Goal: Information Seeking & Learning: Learn about a topic

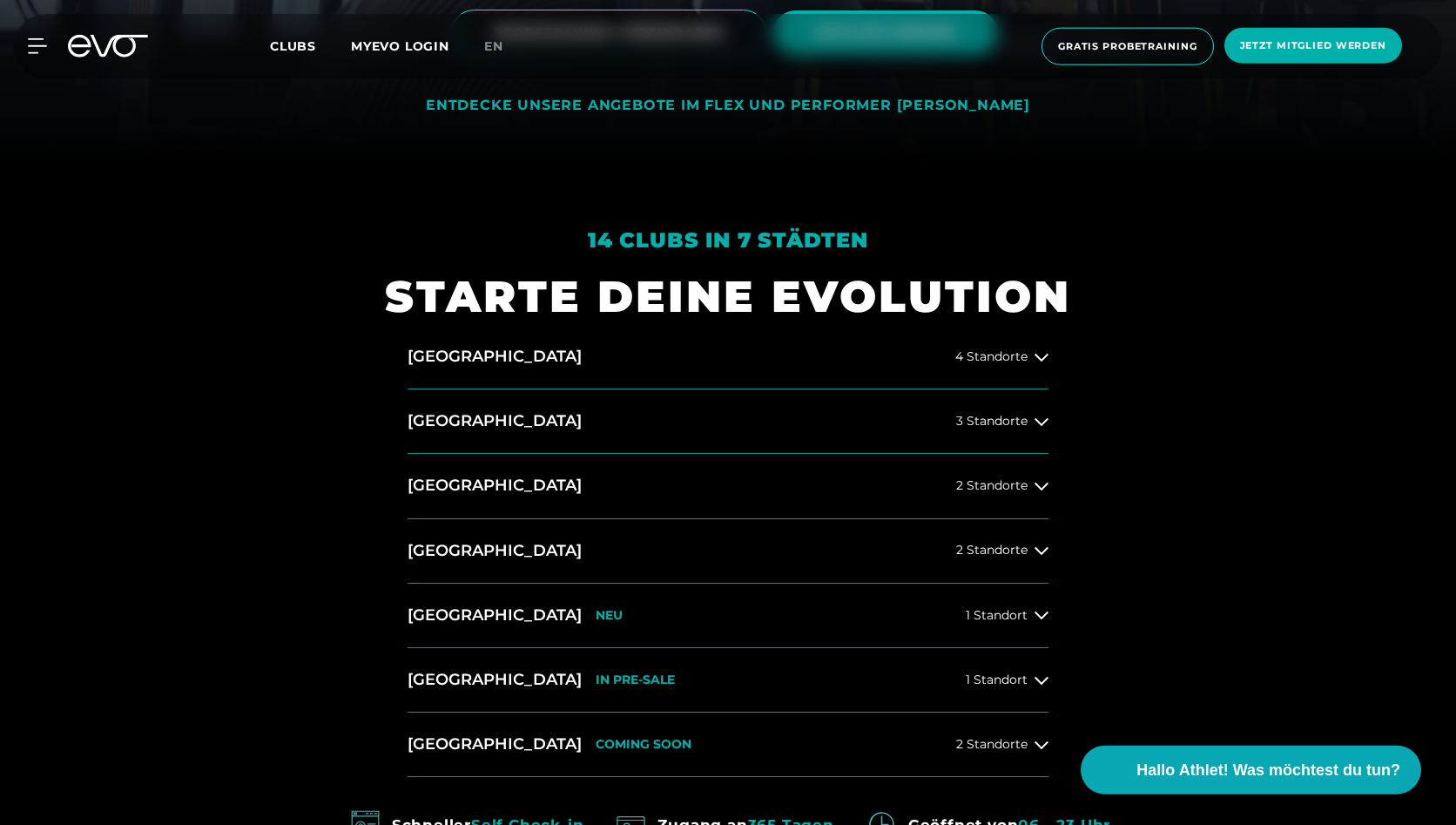
scroll to position [662, 0]
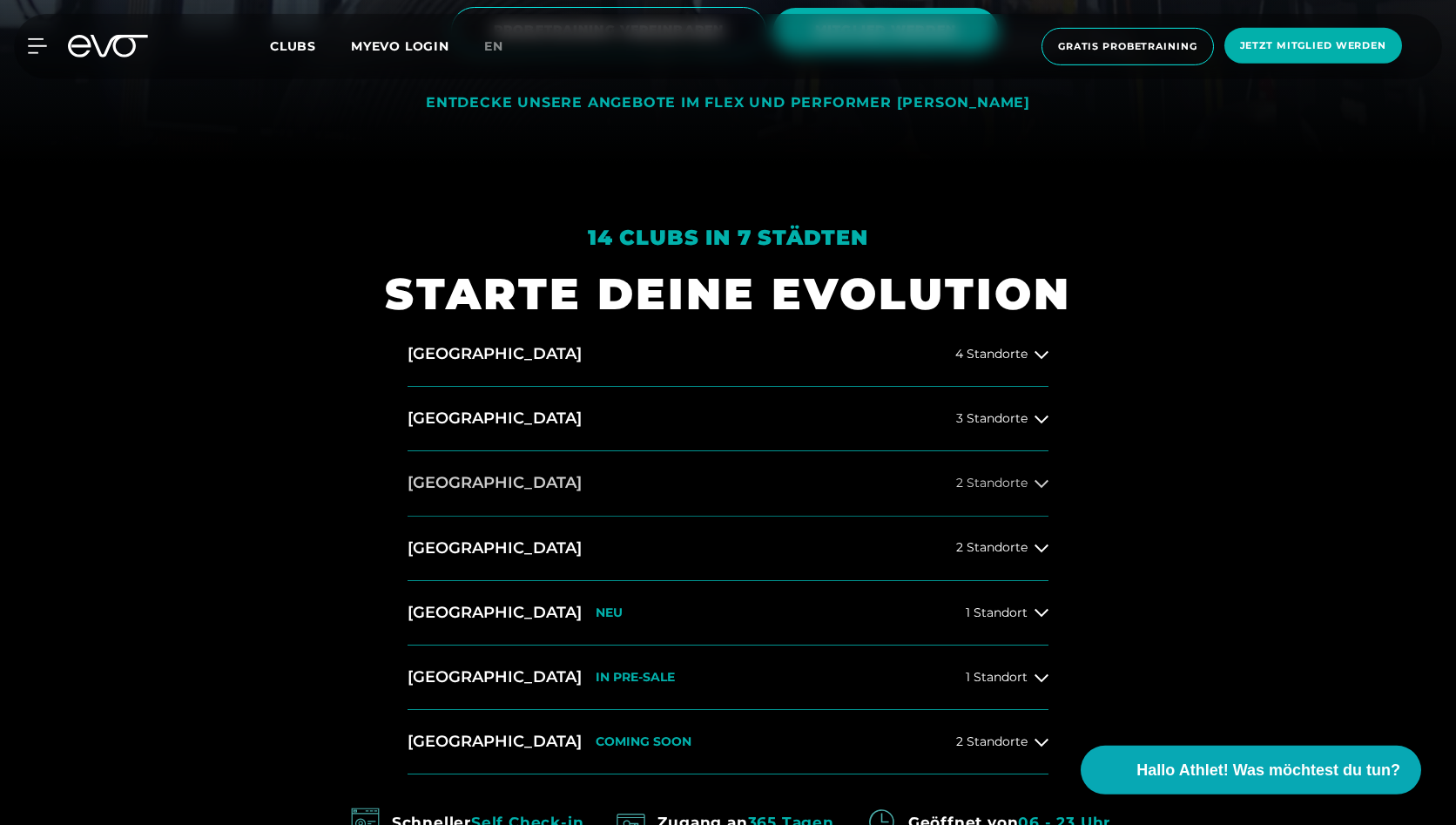
click at [857, 484] on button "[GEOGRAPHIC_DATA] 2 Standorte" at bounding box center [728, 483] width 641 height 65
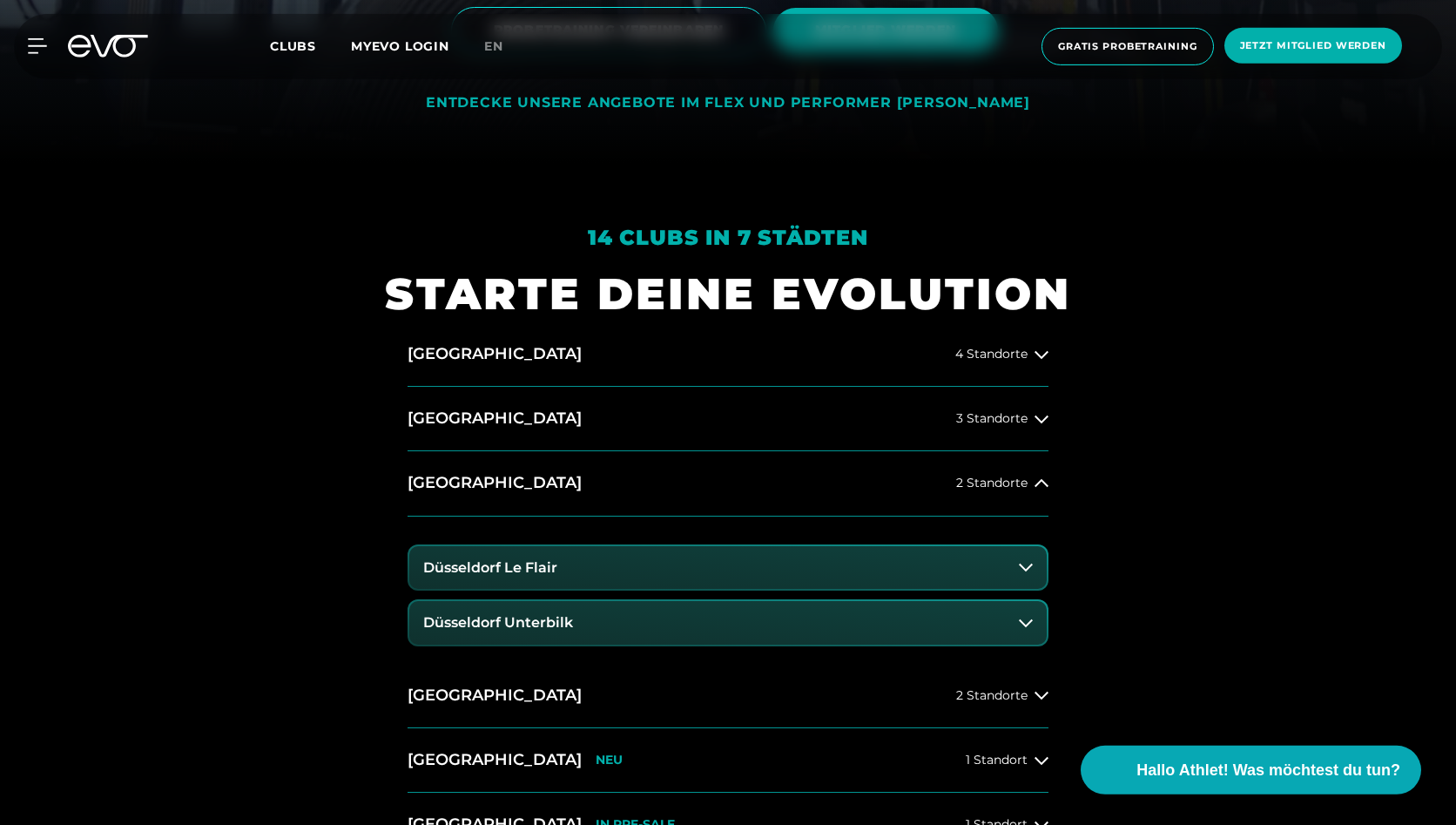
click at [923, 564] on button "Düsseldorf Le Flair" at bounding box center [728, 568] width 638 height 44
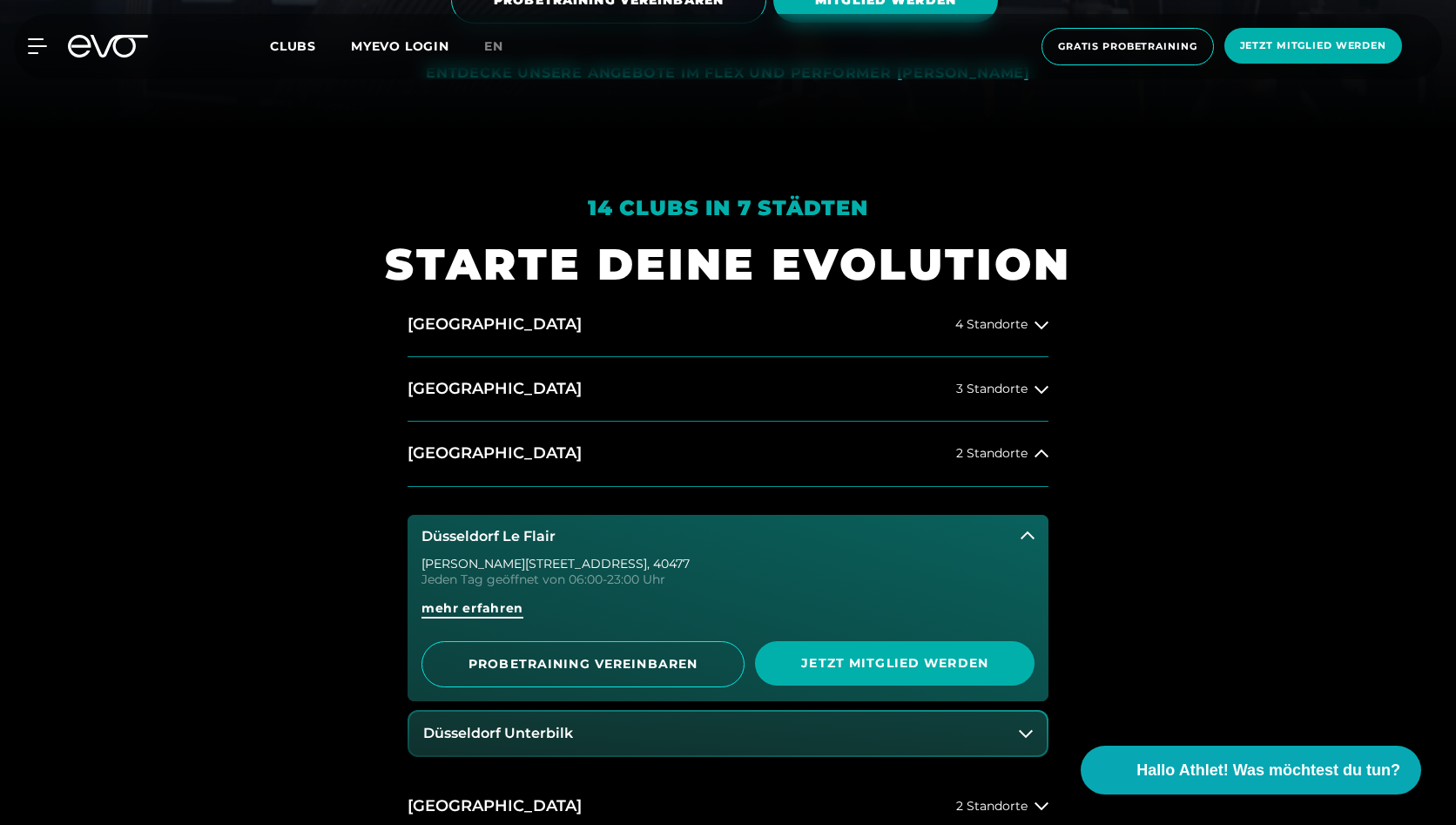
scroll to position [696, 0]
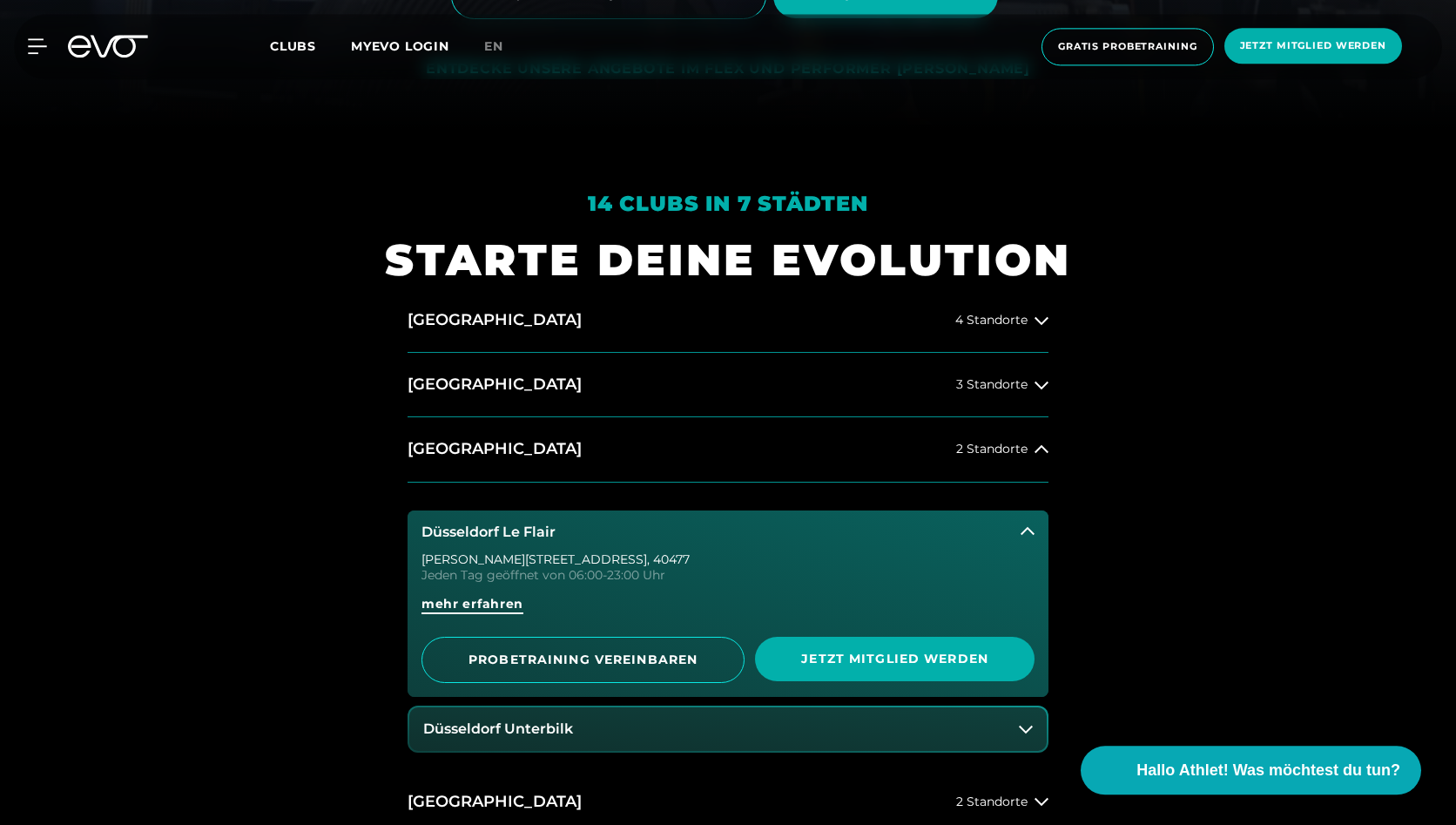
click at [462, 604] on span "mehr erfahren" at bounding box center [473, 604] width 102 height 18
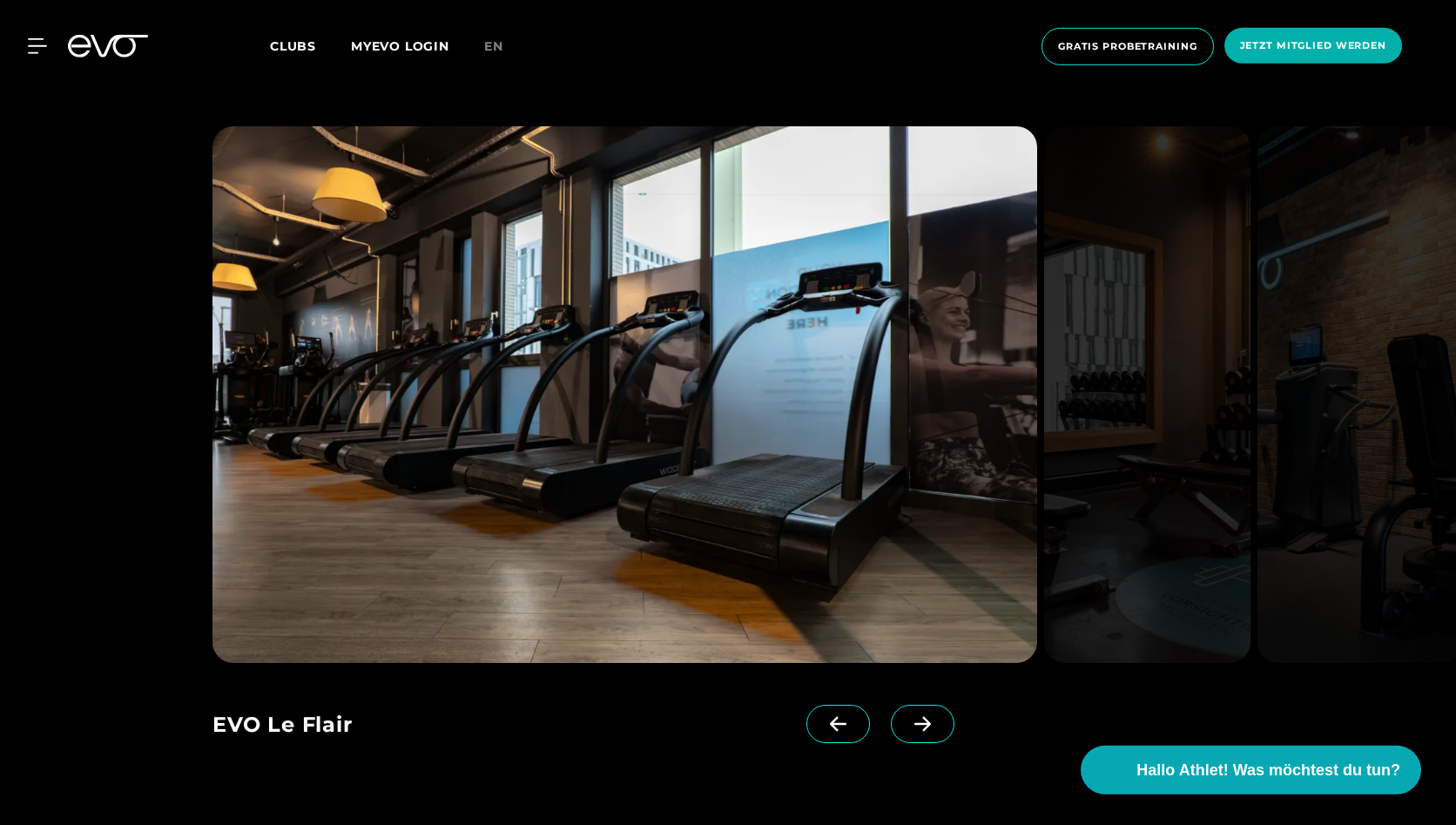
scroll to position [1725, 0]
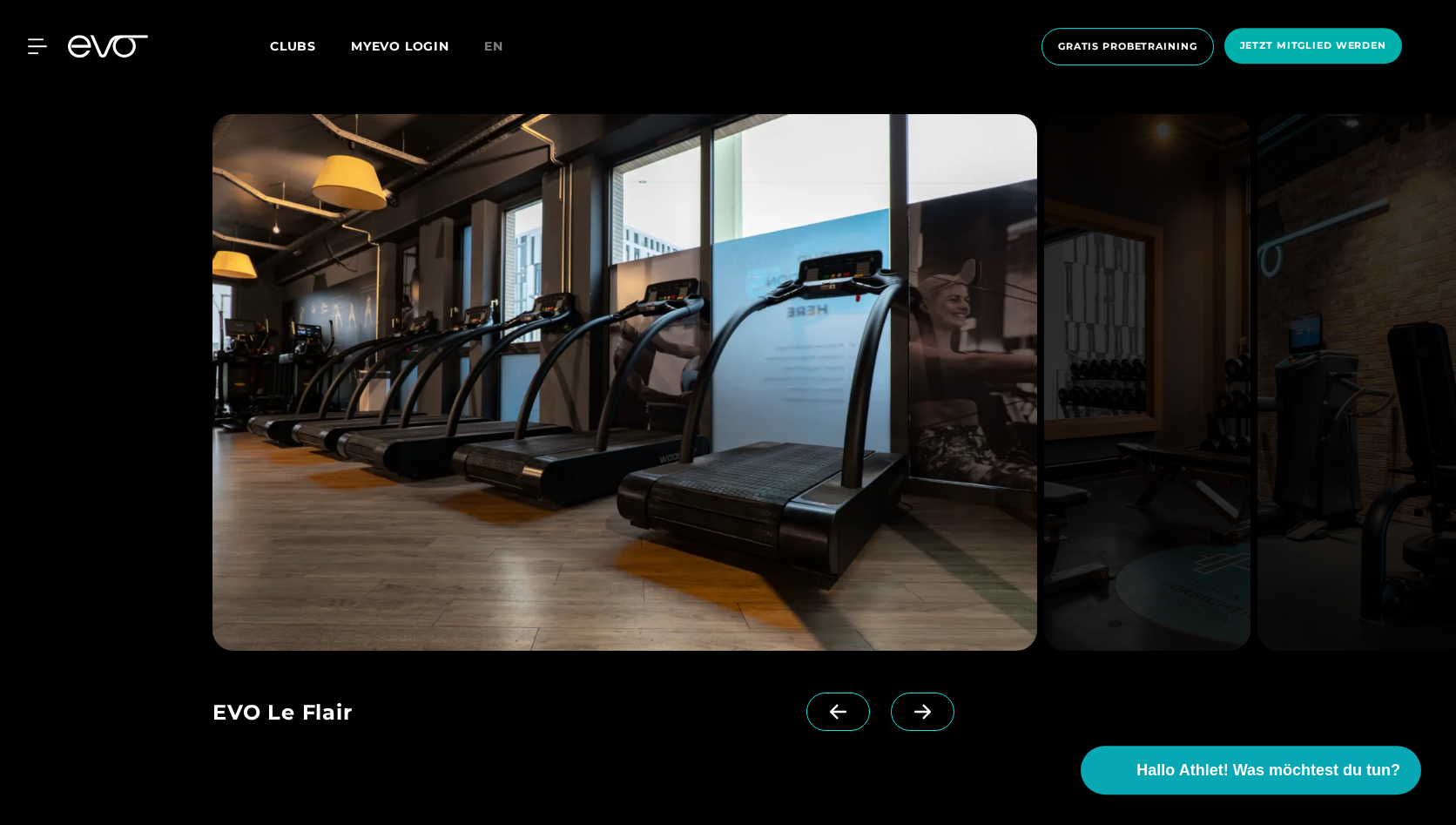
click at [915, 712] on icon at bounding box center [923, 711] width 31 height 15
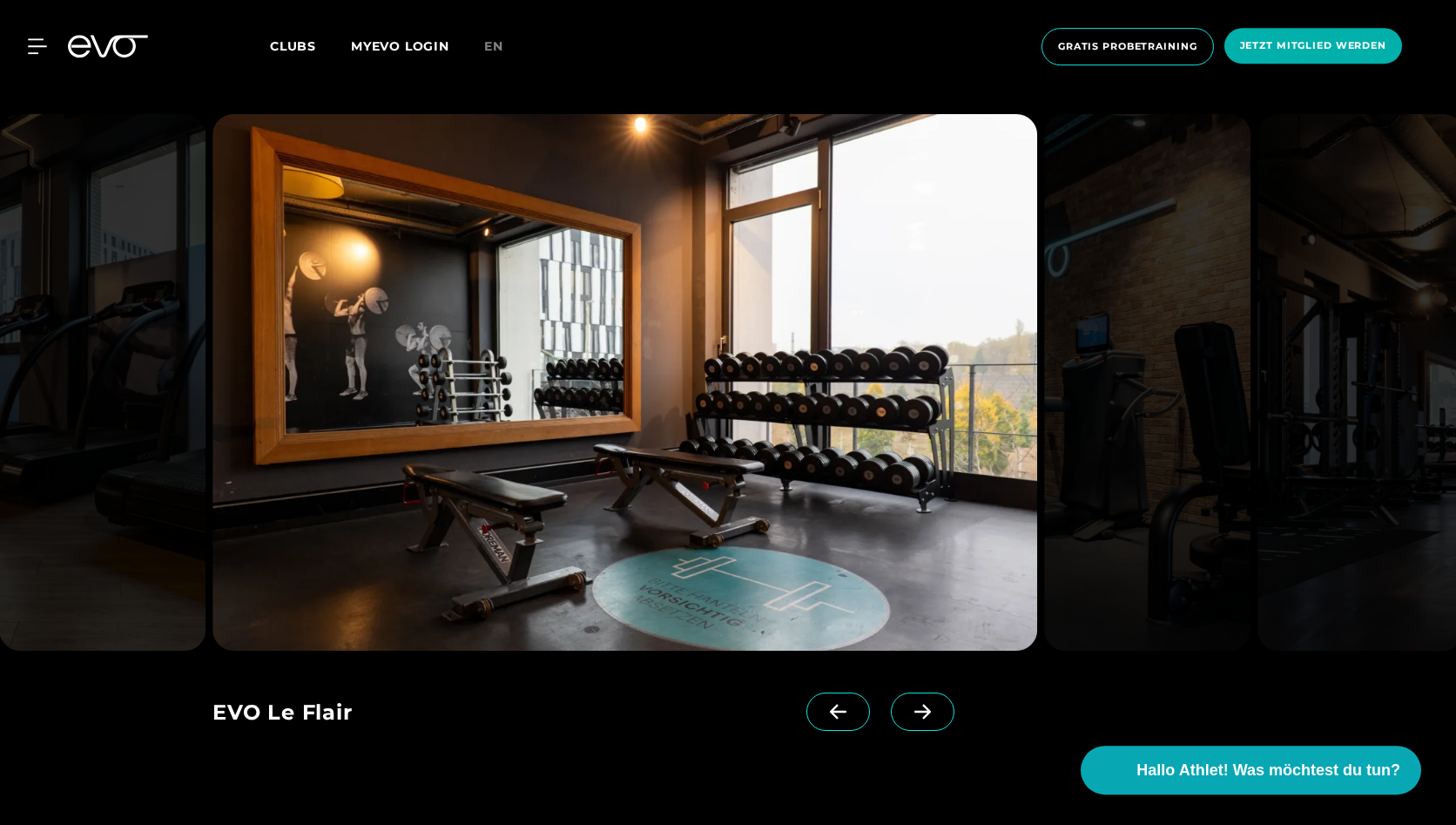
click at [919, 710] on icon at bounding box center [923, 711] width 31 height 15
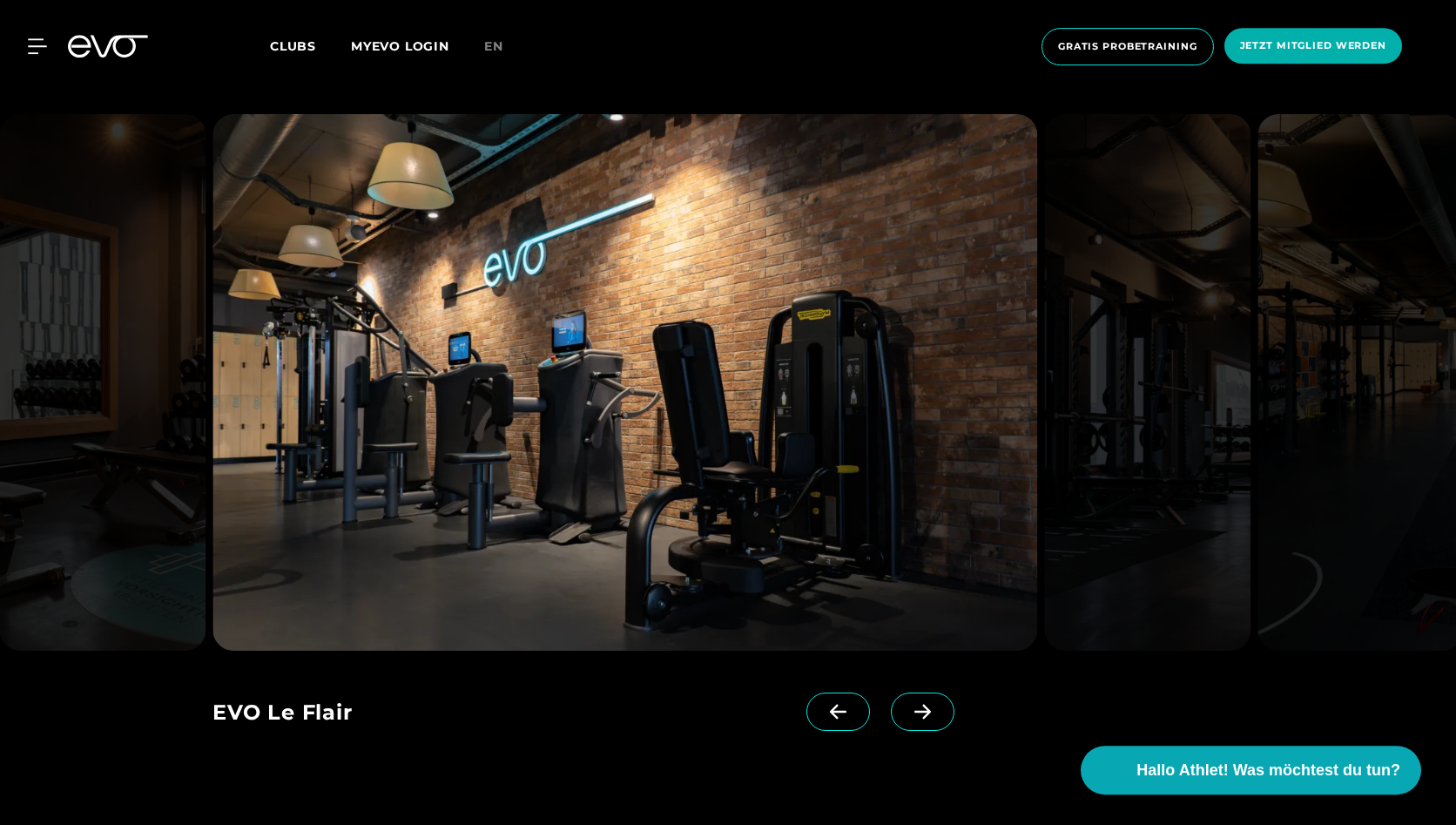
click at [920, 710] on icon at bounding box center [923, 711] width 31 height 15
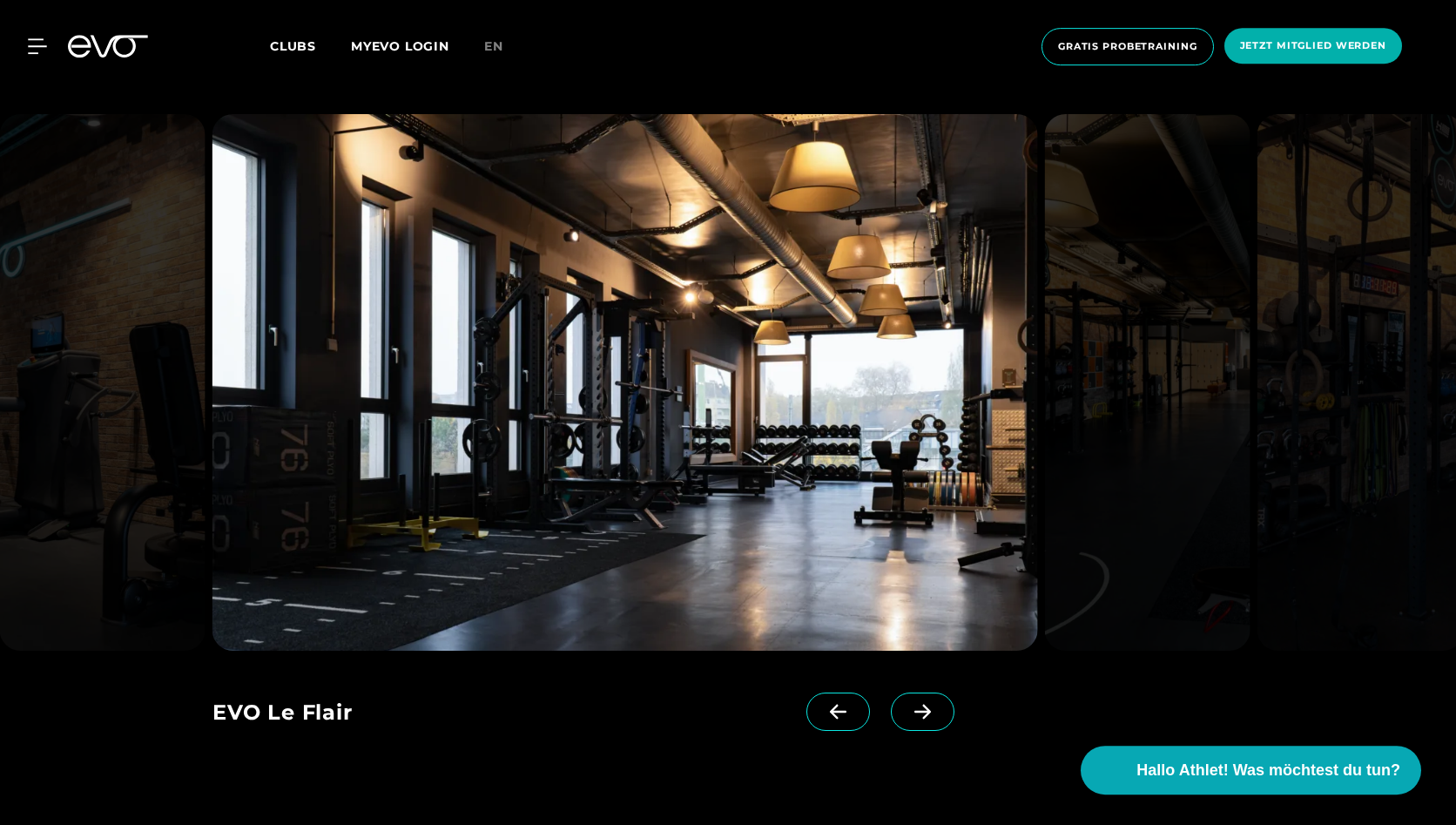
click at [921, 707] on icon at bounding box center [923, 711] width 31 height 15
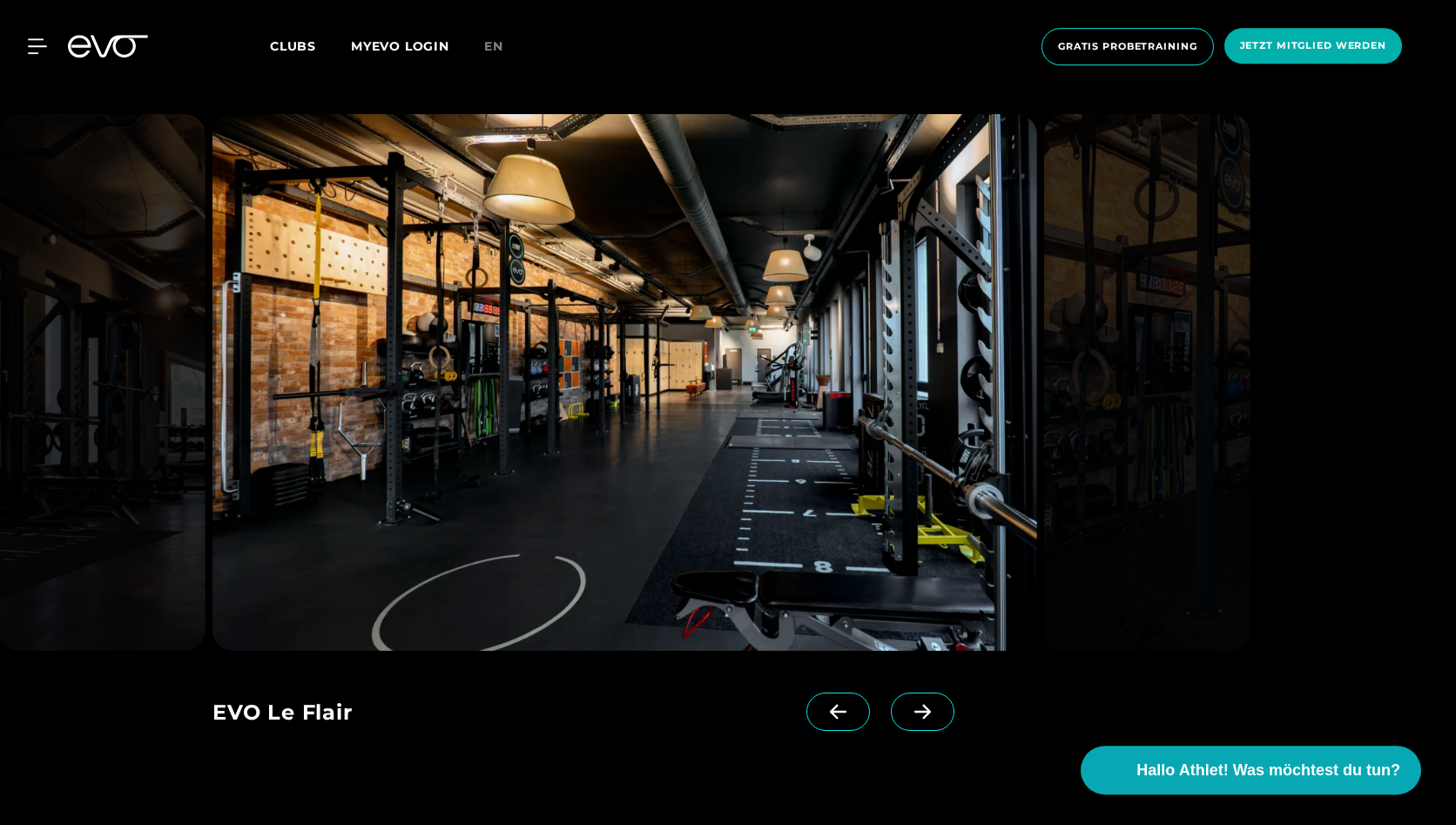
click at [920, 705] on icon at bounding box center [923, 711] width 31 height 15
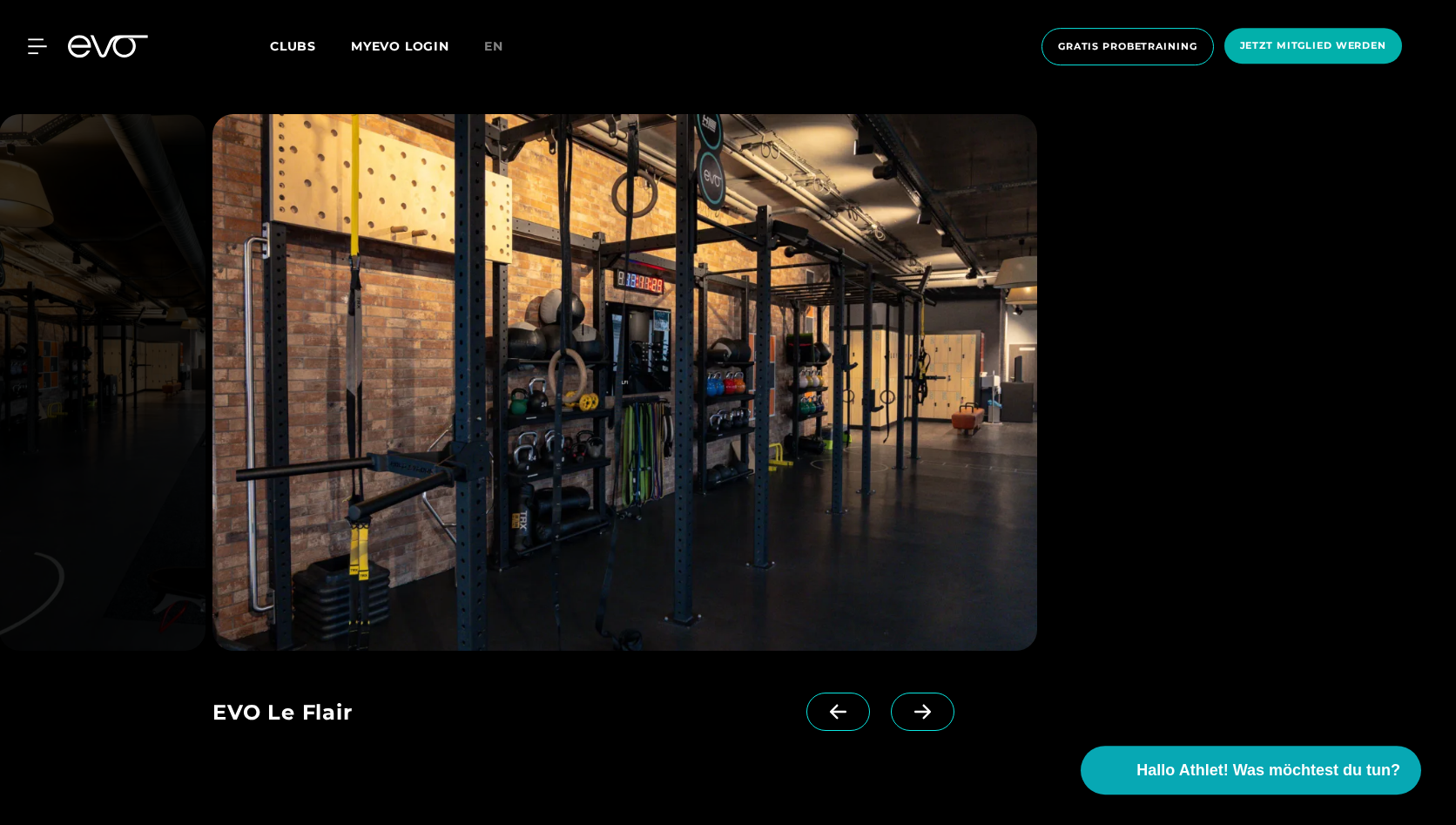
click at [920, 704] on span at bounding box center [923, 711] width 64 height 38
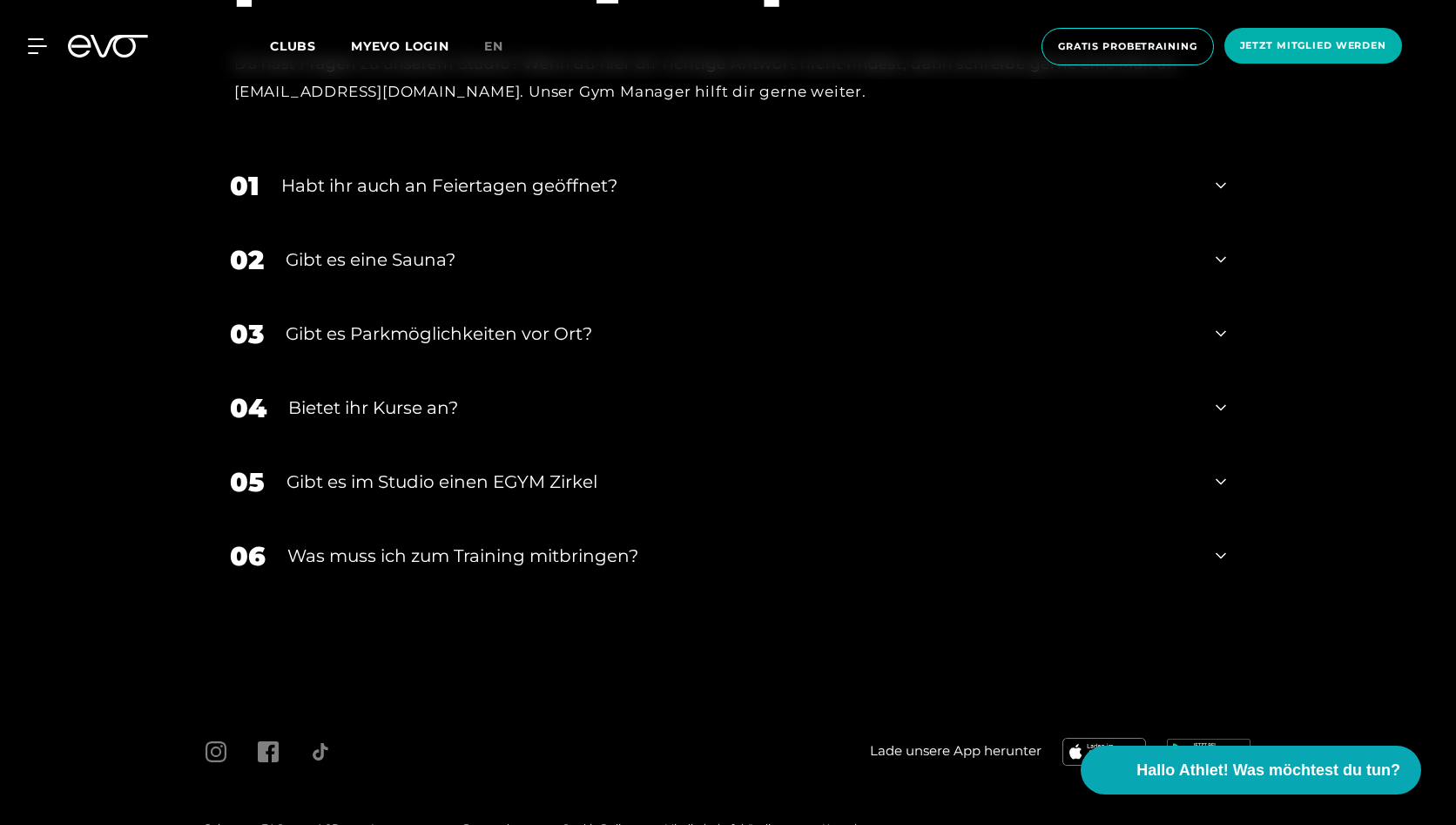
scroll to position [5878, 0]
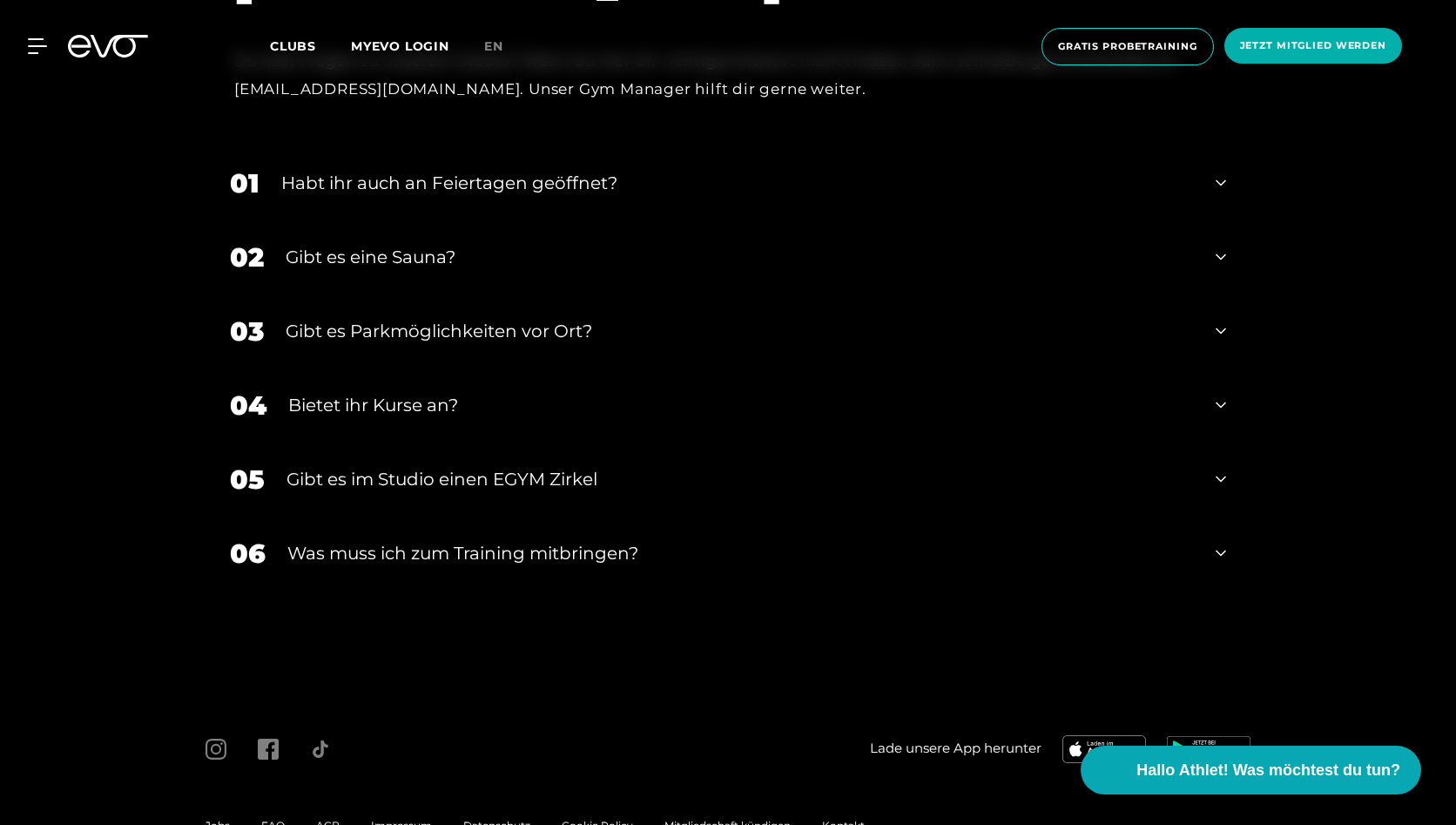
click at [1219, 188] on icon at bounding box center [1220, 183] width 10 height 21
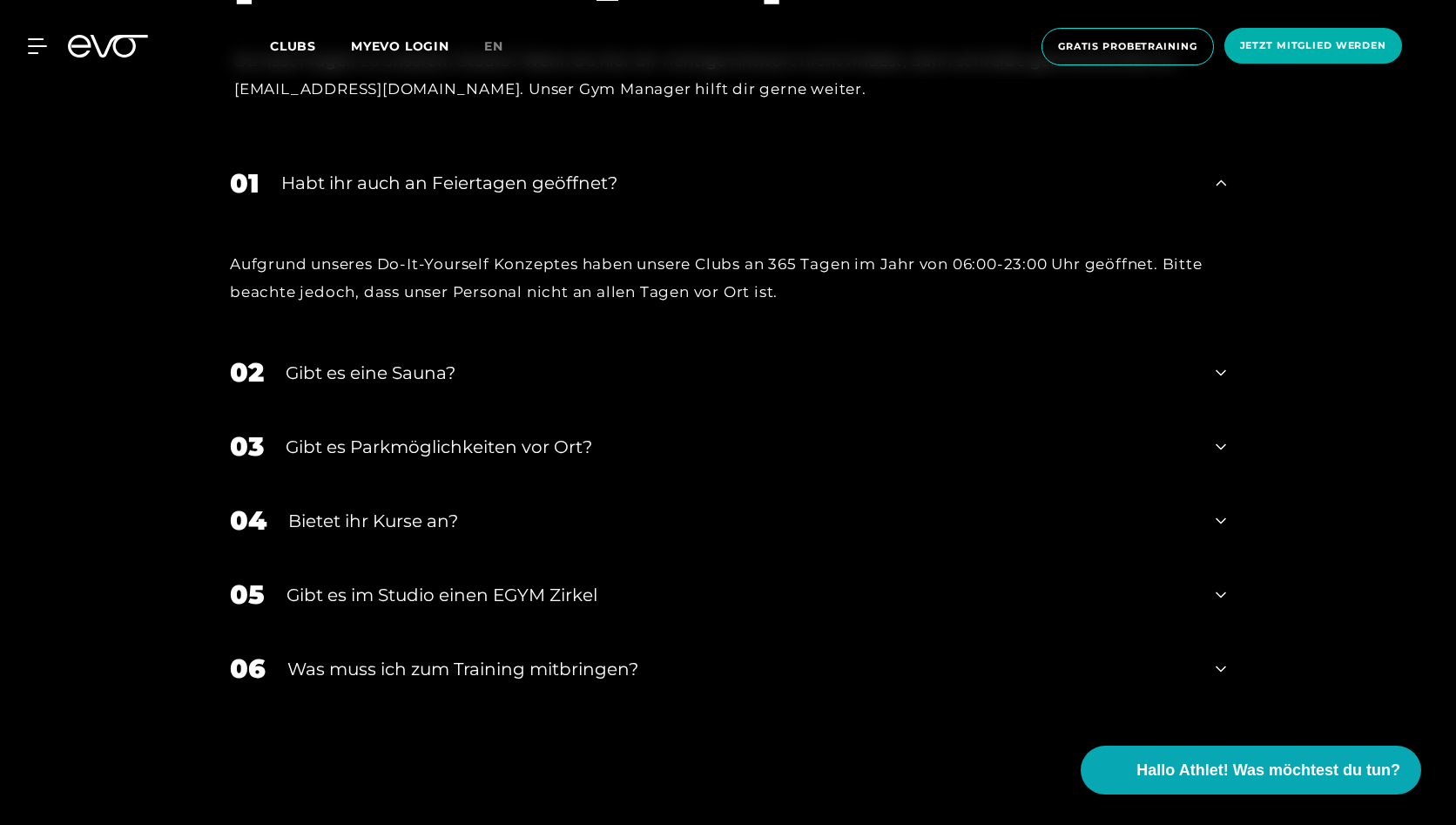
click at [858, 670] on div "Was muss ich zum Training mitbringen?" at bounding box center [740, 669] width 907 height 26
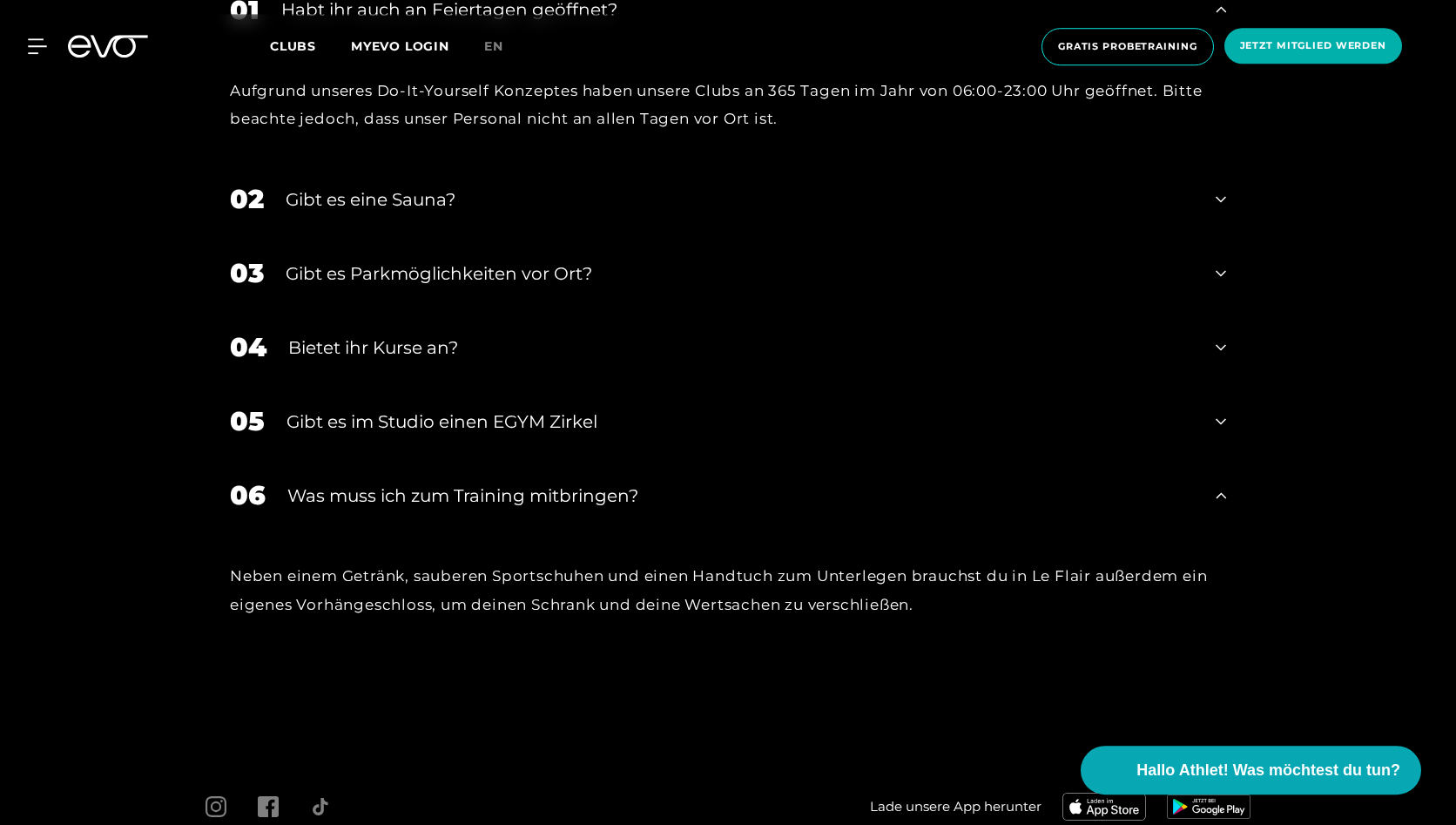
scroll to position [6064, 0]
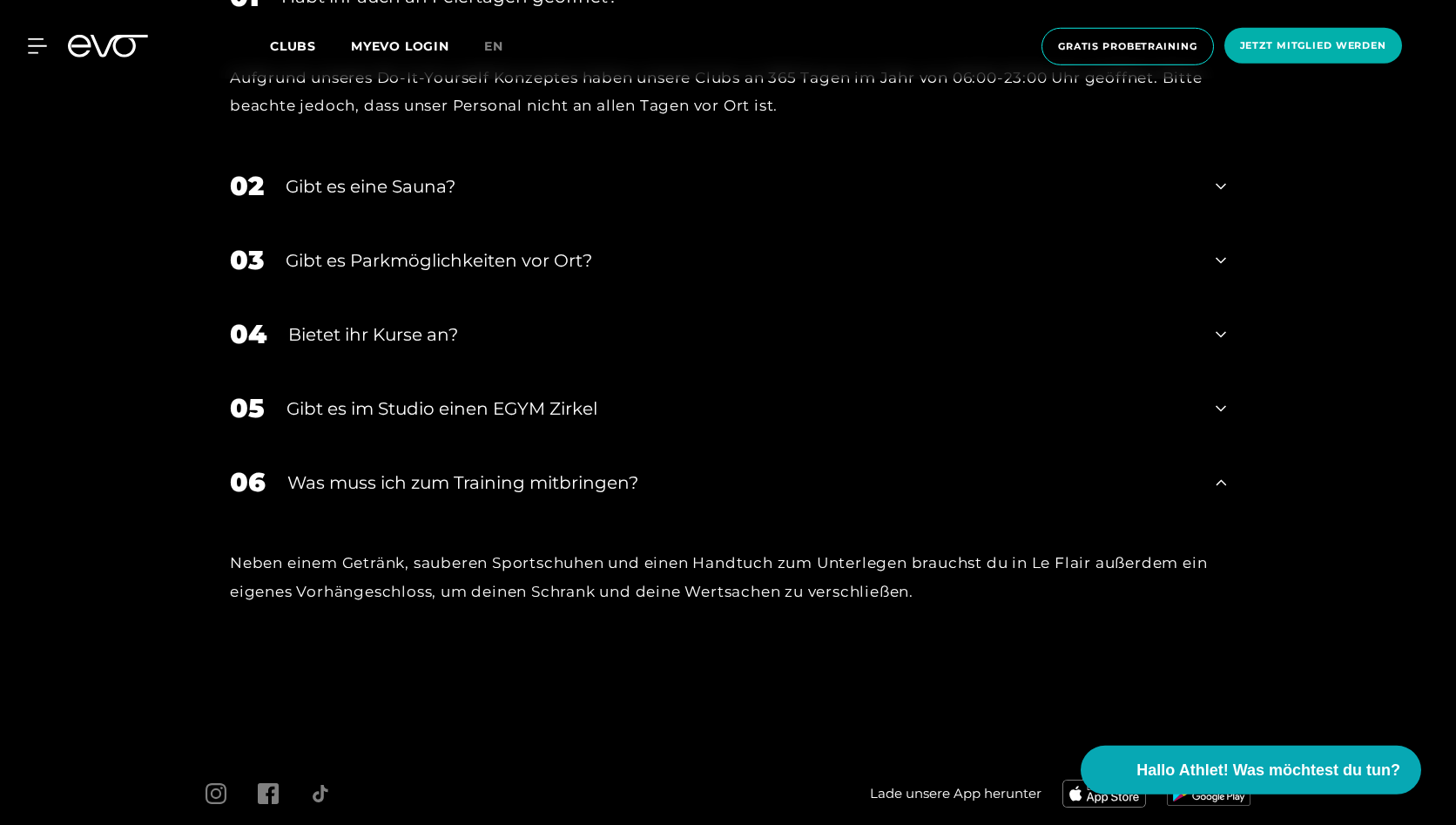
click at [684, 332] on div "Bietet ihr Kurse an?" at bounding box center [741, 334] width 906 height 26
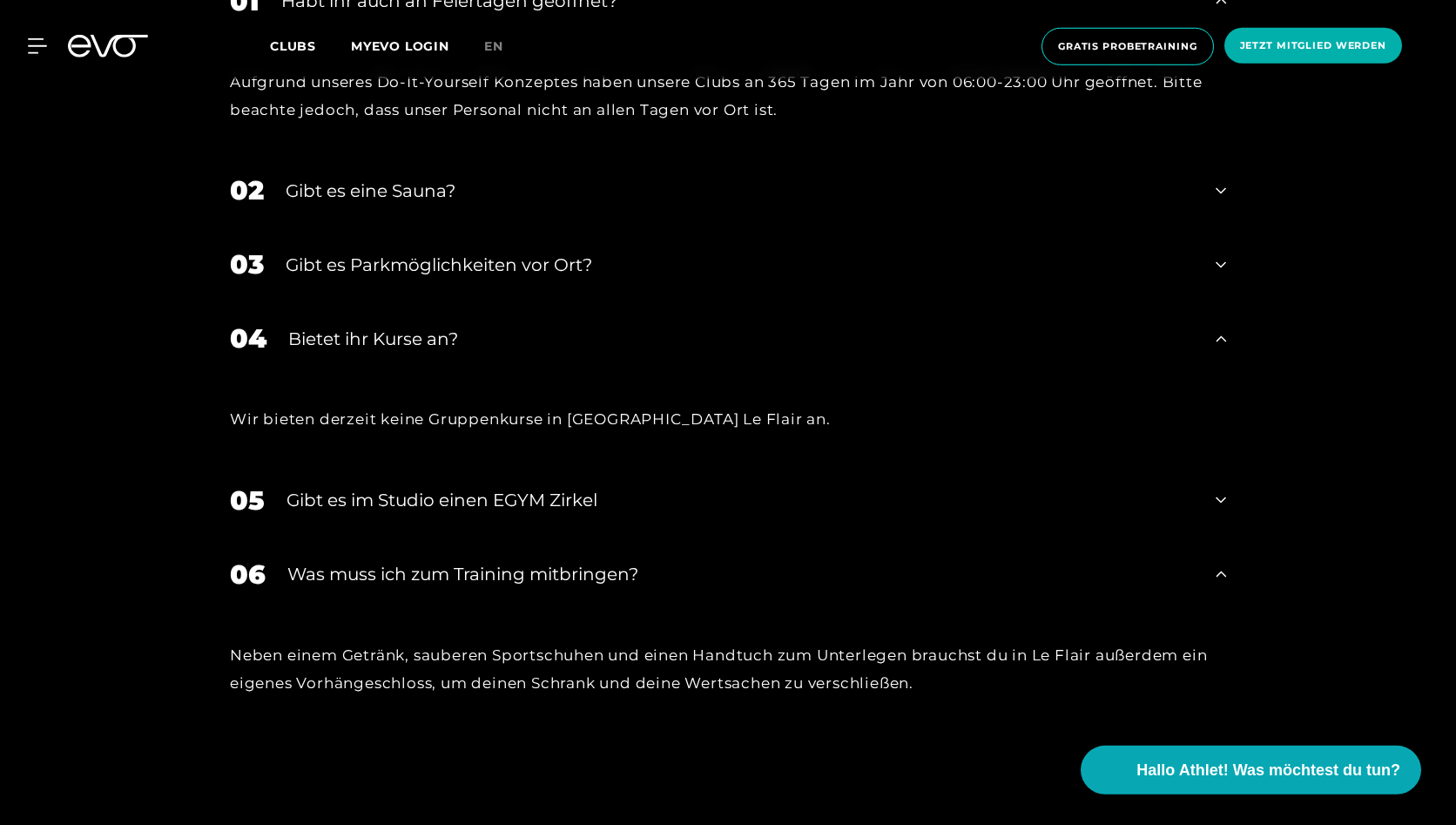
scroll to position [6059, 0]
